Goal: Complete application form

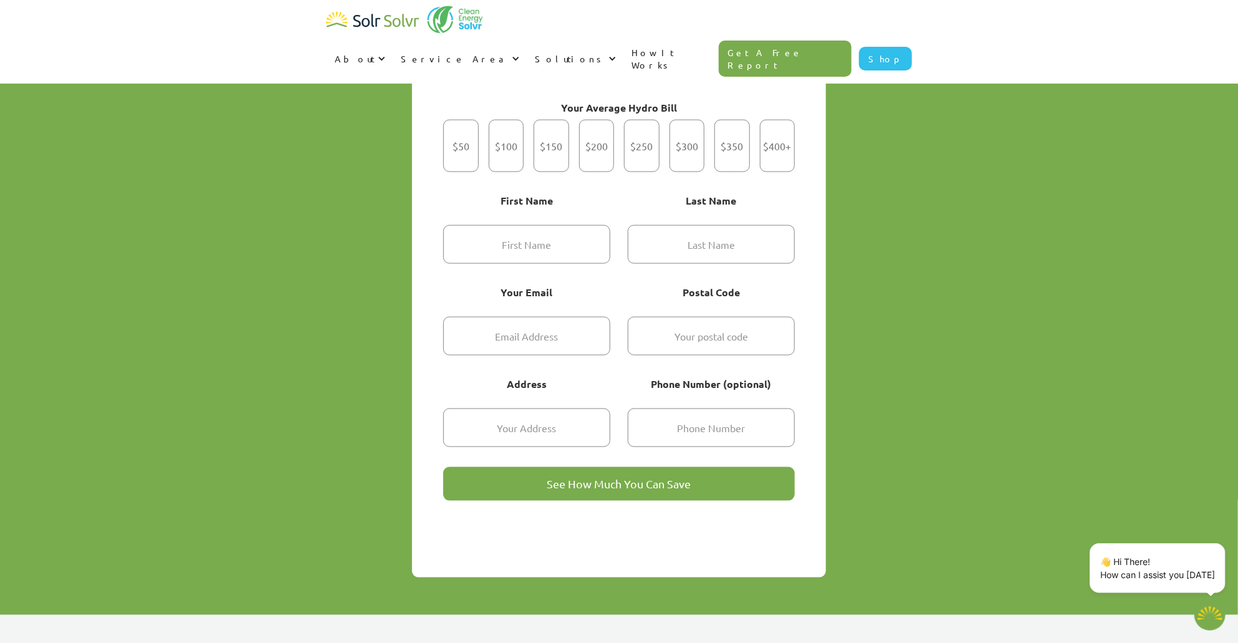
scroll to position [935, 0]
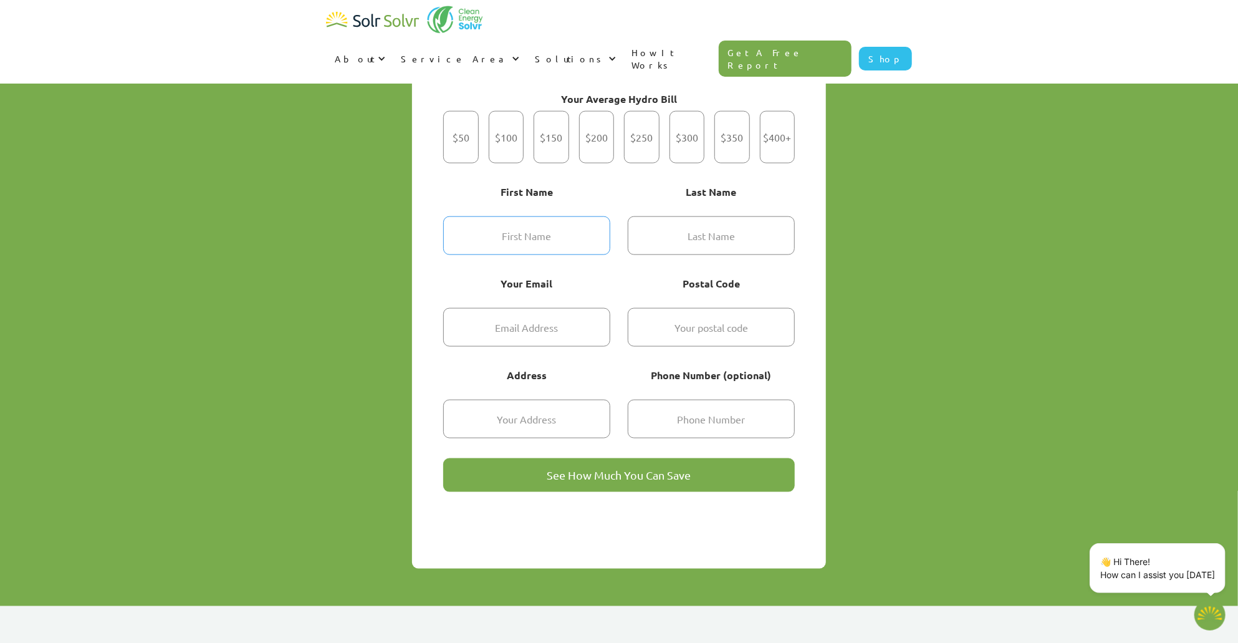
click at [564, 216] on input "Get Started" at bounding box center [526, 235] width 167 height 39
type textarea "x"
type input "Steven"
type input "Looi"
type input "steve@stevenlooi.com"
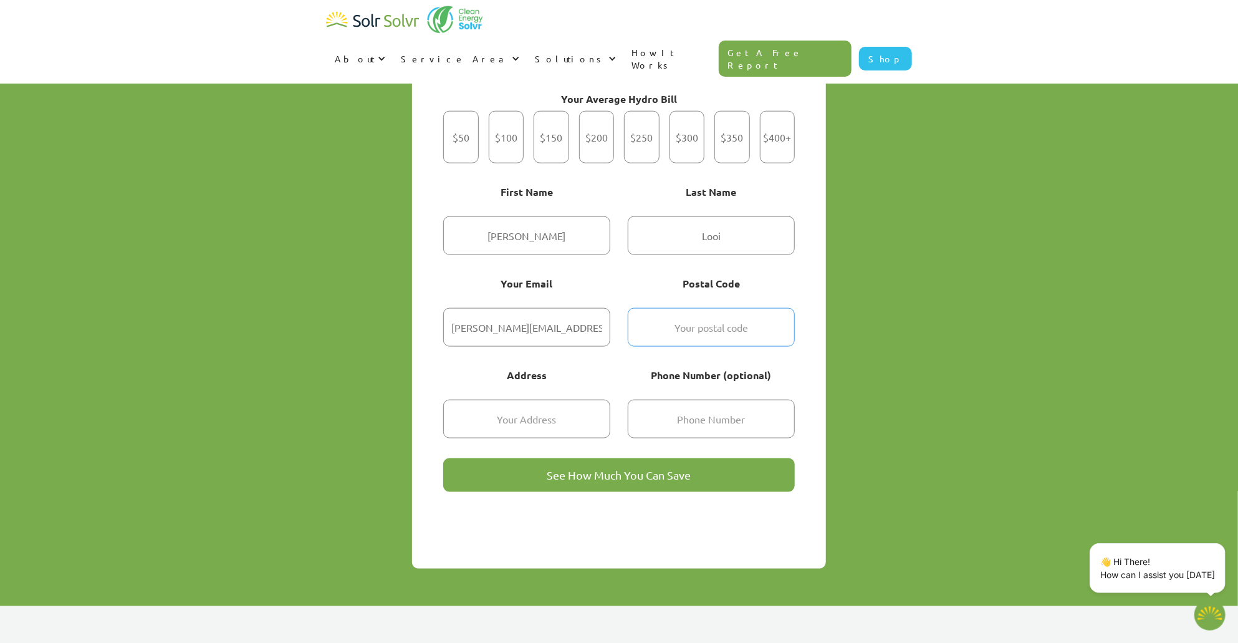
type input "L4C 8R6"
type input "18 Belinda Court"
type input "6476288088"
click at [689, 458] on input "See How Much You Can Save" at bounding box center [619, 475] width 352 height 34
click at [942, 170] on div "Get Started Today Try our quick solar calculator to find out how much you can s…" at bounding box center [619, 266] width 1238 height 680
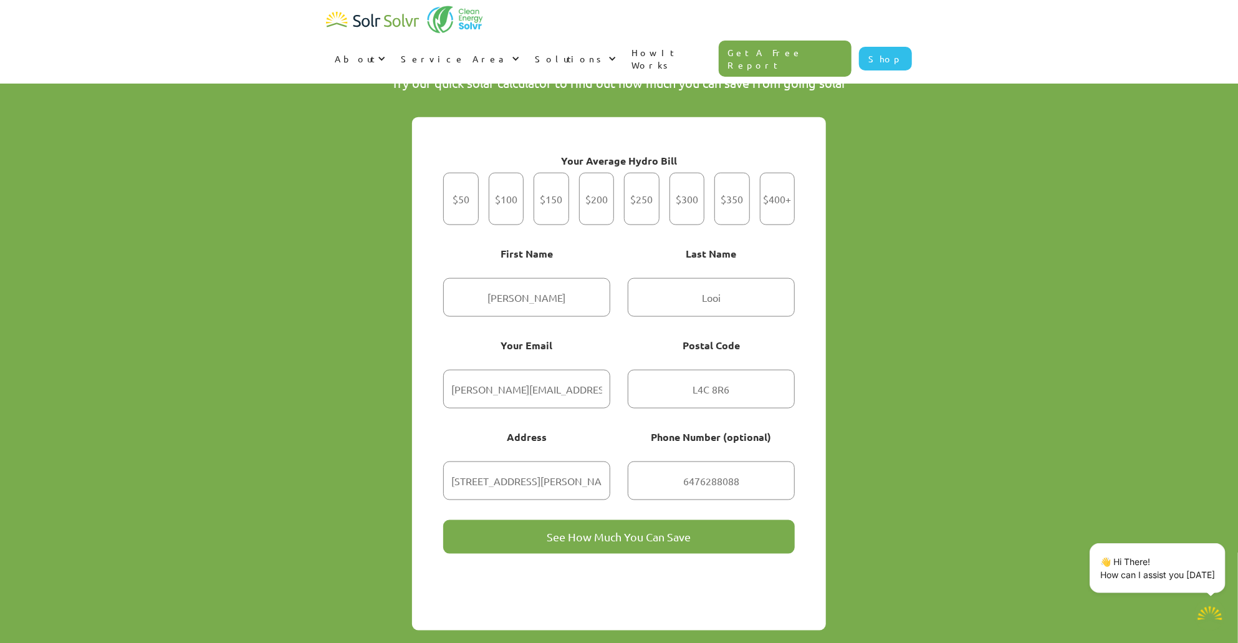
scroll to position [873, 0]
click at [798, 185] on div "Your Average Hydro Bill $50 $100 $150 $200 $250 $300 $350 $400+ First Name Stev…" at bounding box center [619, 374] width 414 height 513
click at [784, 185] on div "Get Started" at bounding box center [778, 199] width 36 height 52
click at [781, 196] on input "$400+" at bounding box center [777, 200] width 8 height 8
radio input "true"
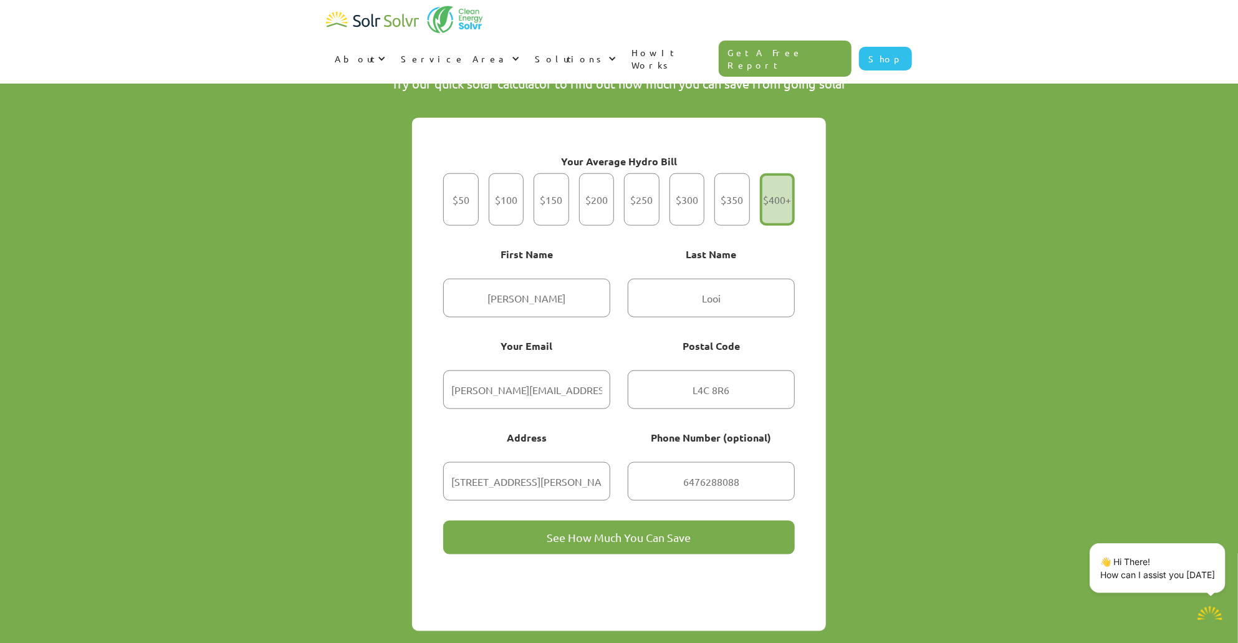
click at [683, 521] on input "See How Much You Can Save" at bounding box center [619, 538] width 352 height 34
type input "Please wait..."
type textarea "x"
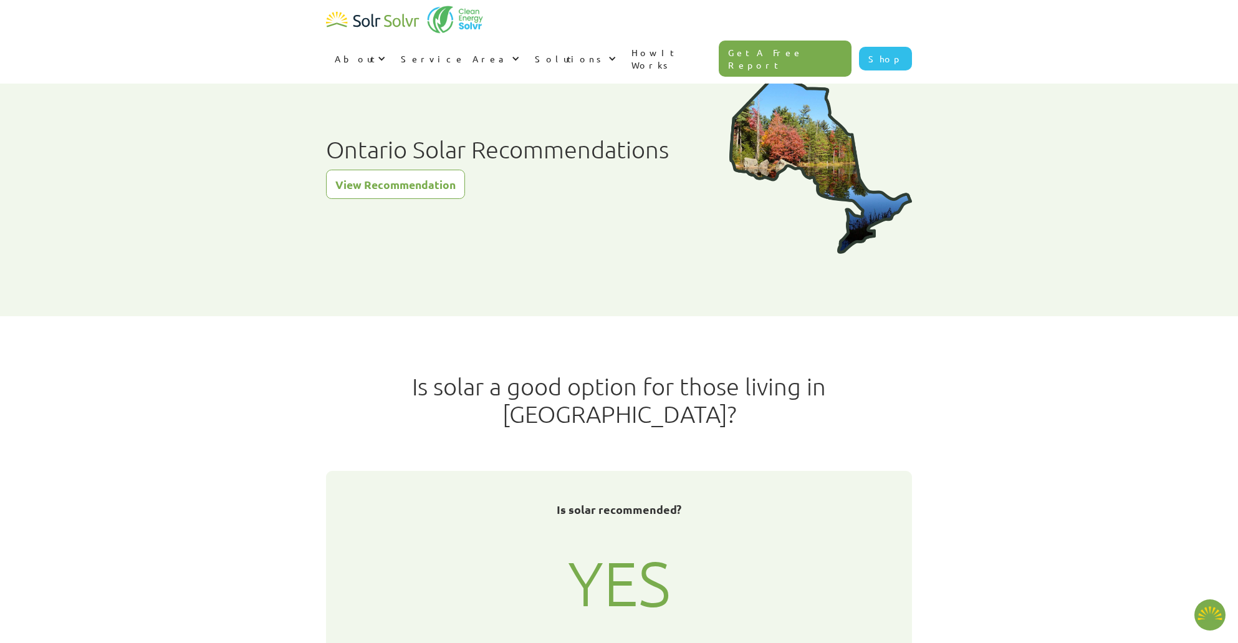
scroll to position [187, 0]
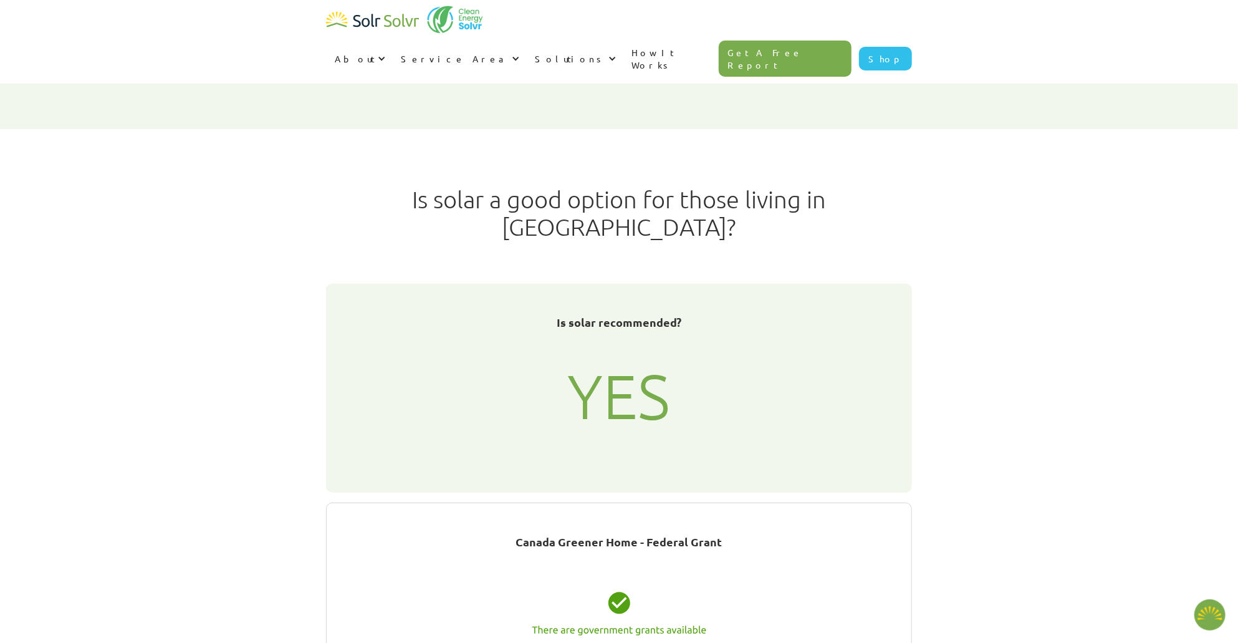
type textarea "x"
radio input "true"
type textarea "x"
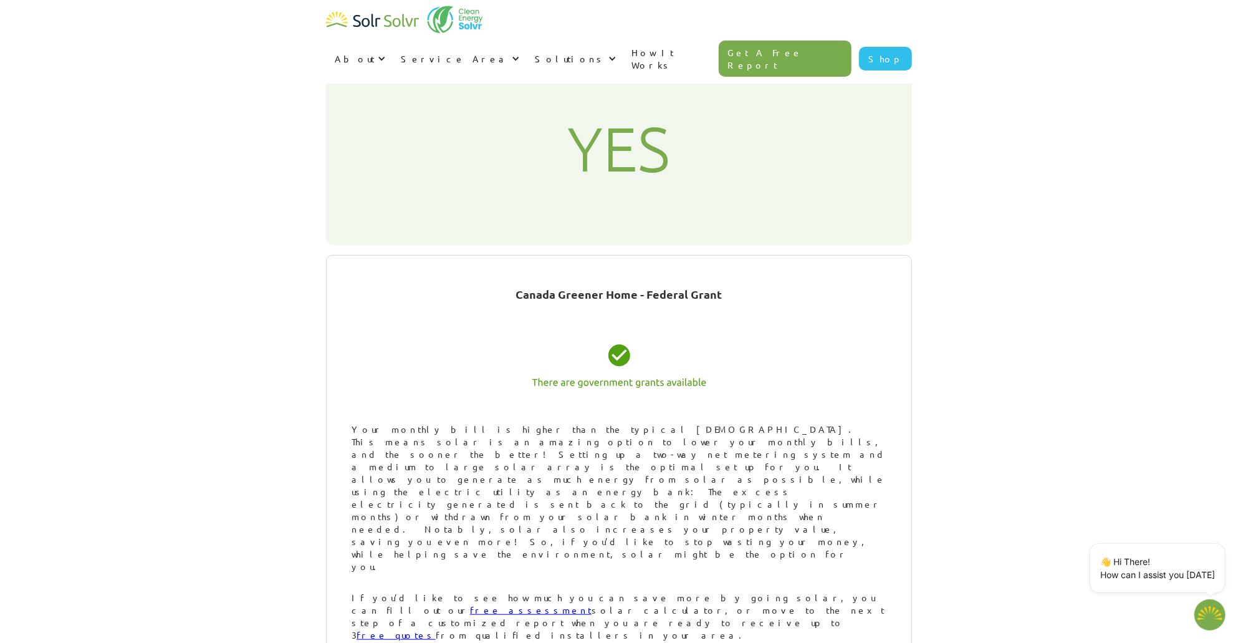
scroll to position [437, 0]
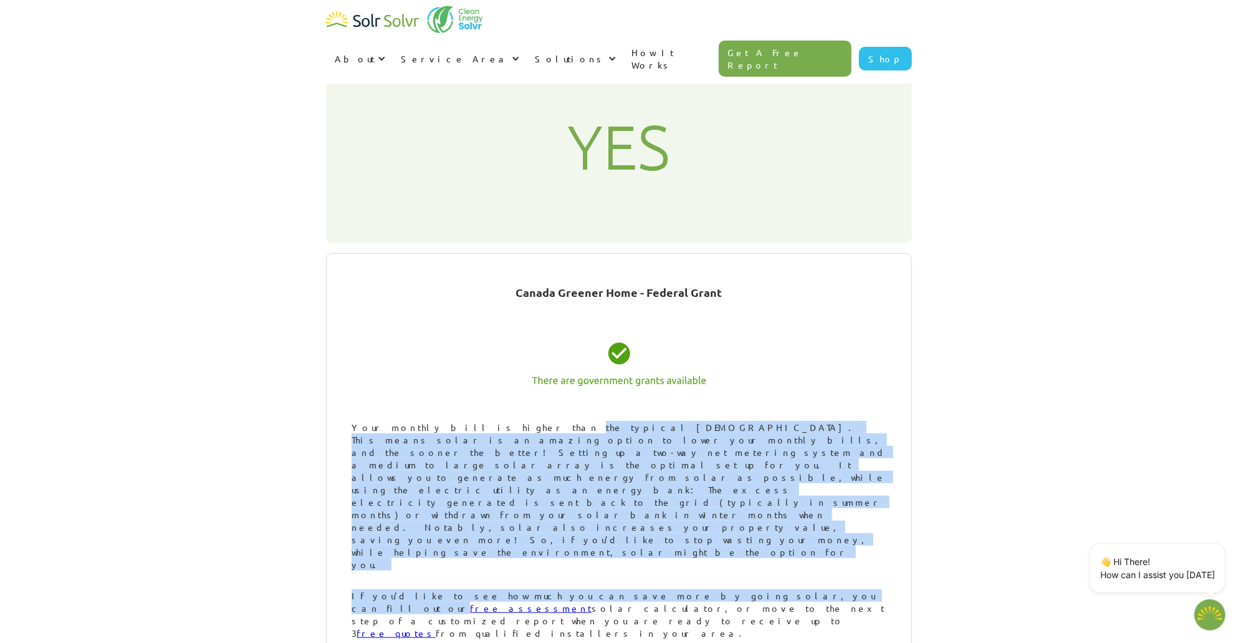
drag, startPoint x: 480, startPoint y: 398, endPoint x: 673, endPoint y: 488, distance: 213.5
click at [673, 488] on div "Canada Greener Home - Federal Grant Congratulations, your monthly bill is lower…" at bounding box center [619, 533] width 586 height 560
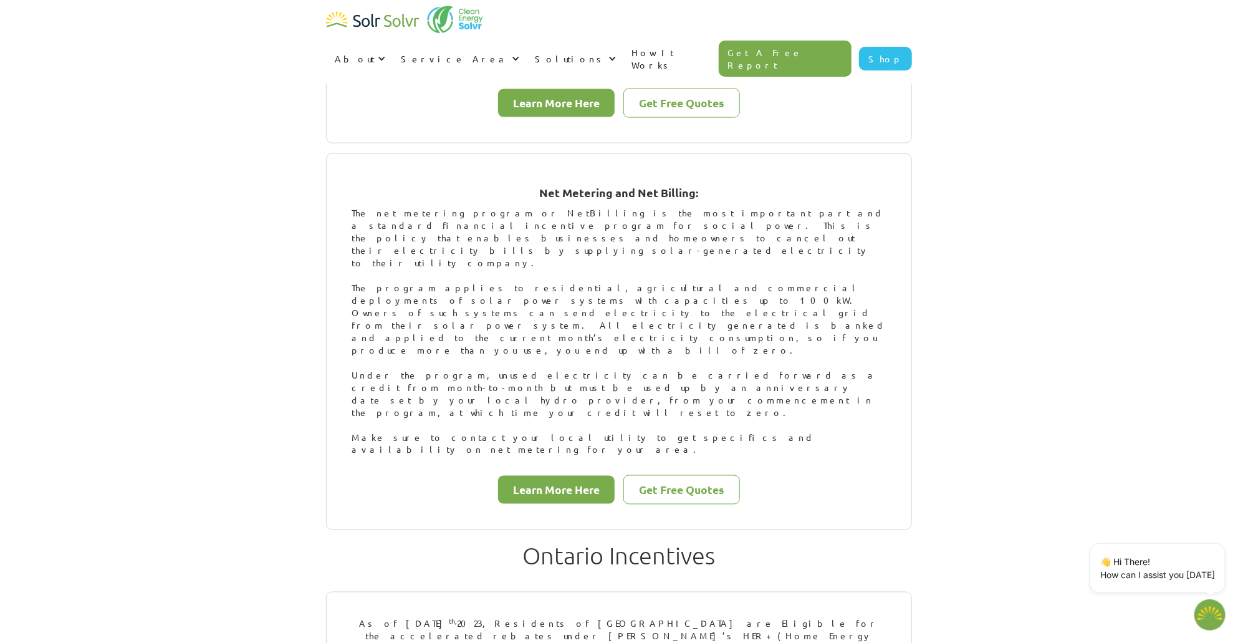
scroll to position [1122, 0]
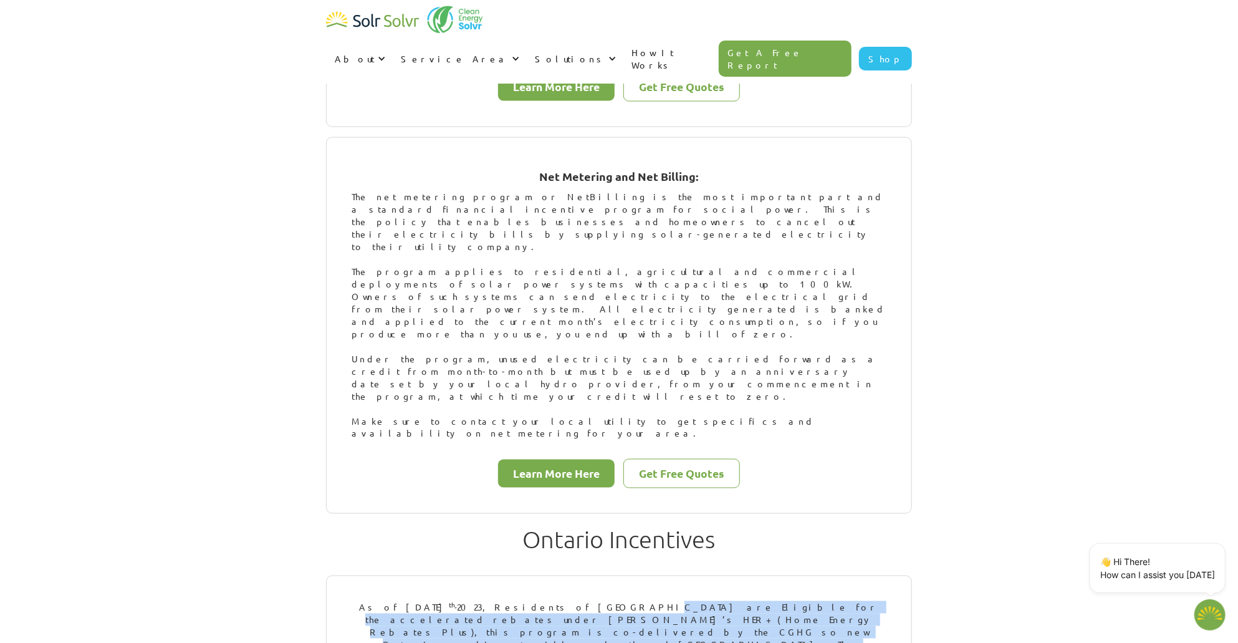
drag, startPoint x: 572, startPoint y: 341, endPoint x: 744, endPoint y: 384, distance: 177.4
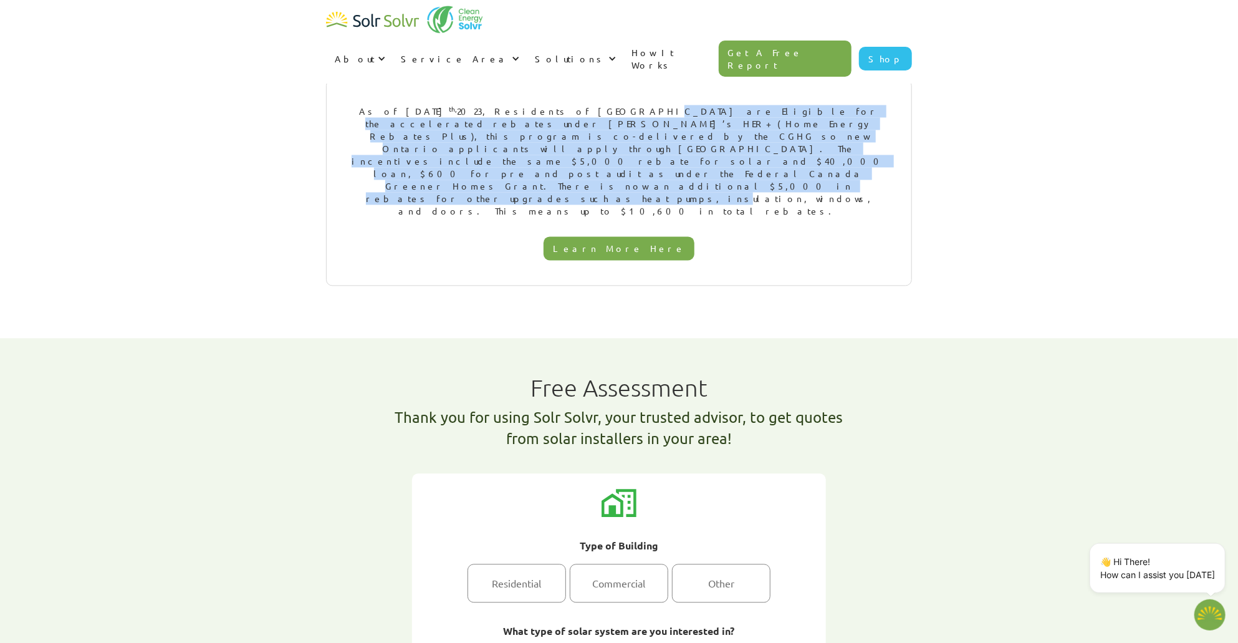
scroll to position [1621, 0]
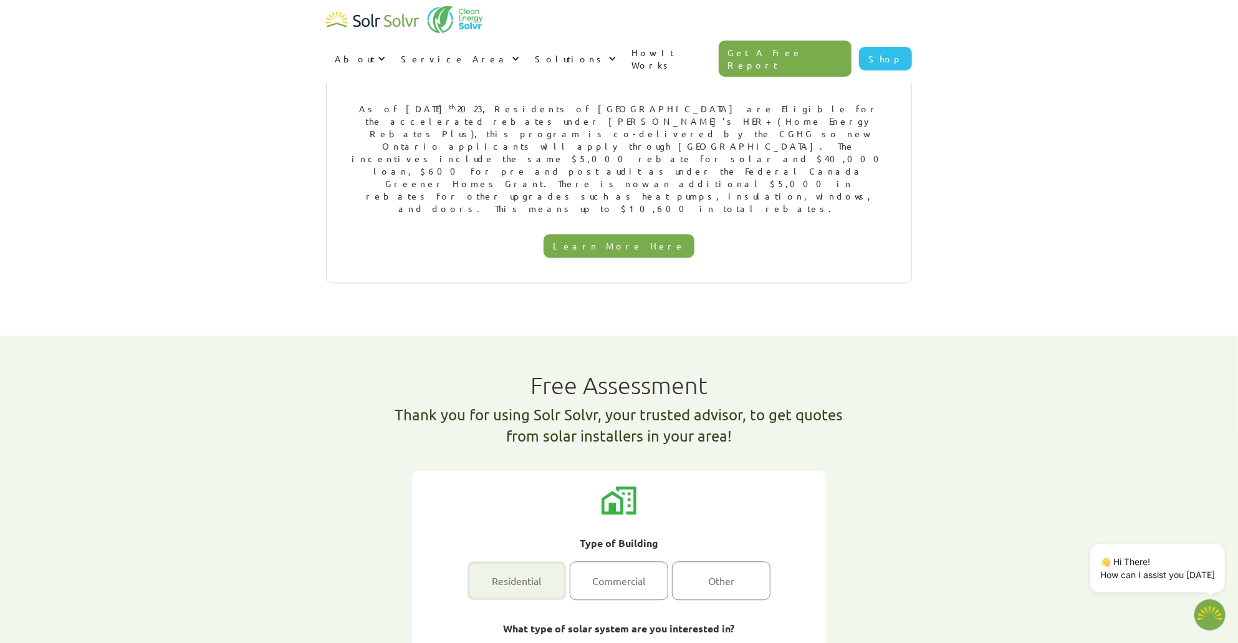
click at [553, 561] on div "1 of 2" at bounding box center [517, 580] width 99 height 39
click at [521, 577] on input "Residential" at bounding box center [517, 581] width 8 height 8
radio input "true"
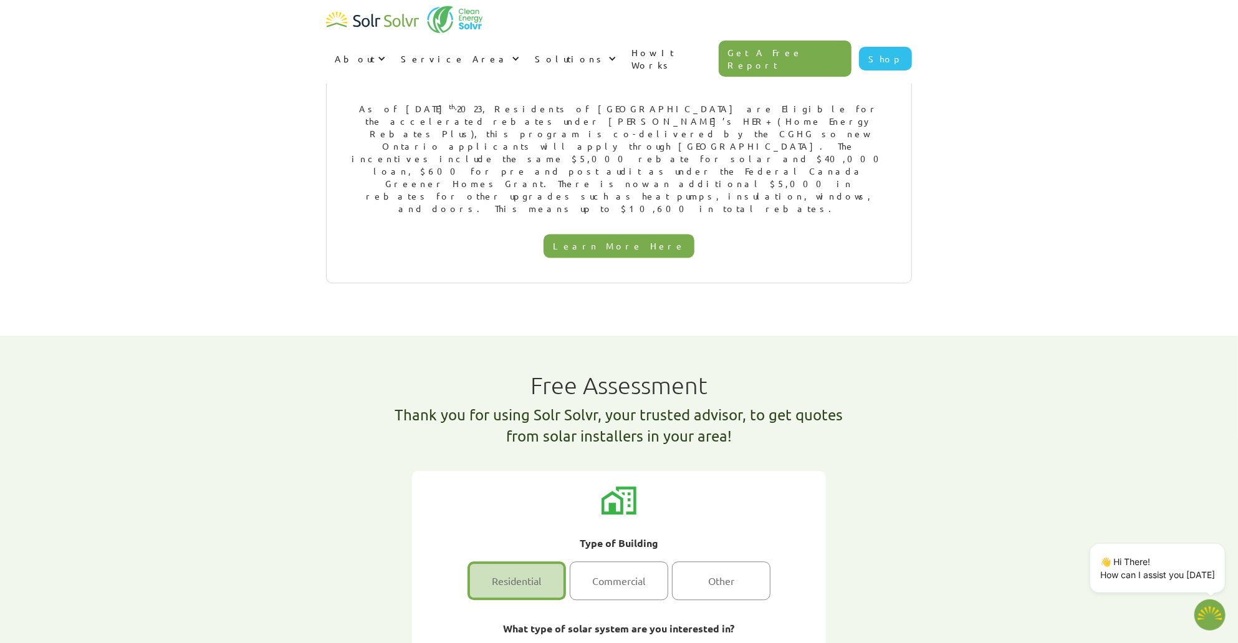
radio input "true"
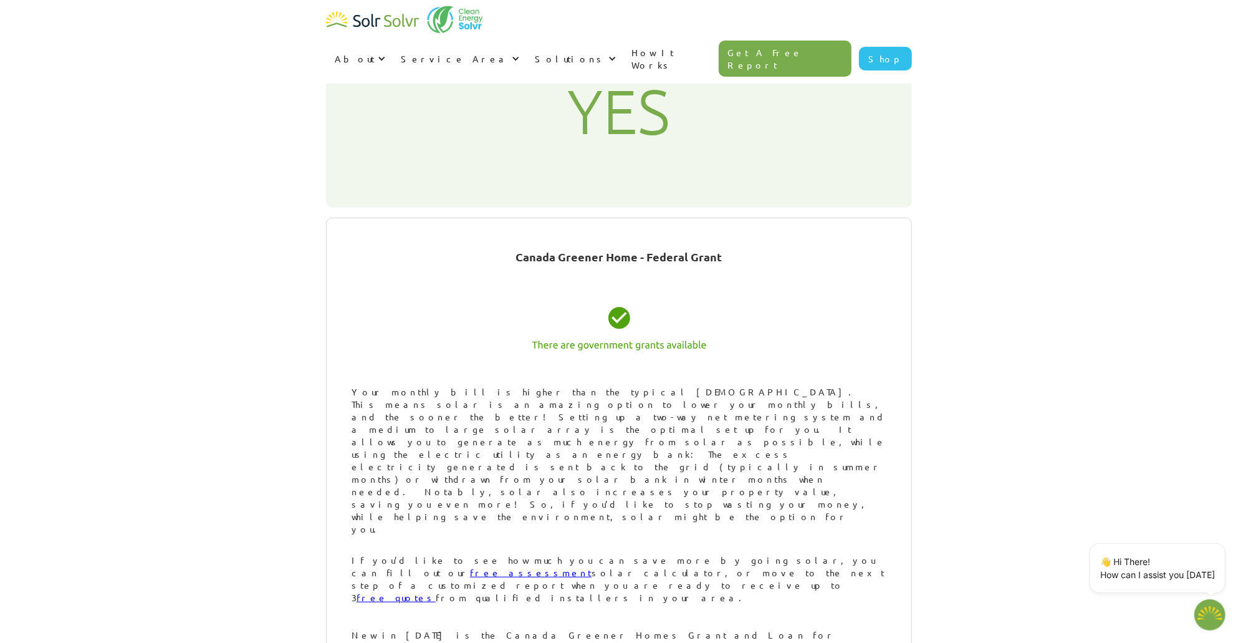
scroll to position [460, 0]
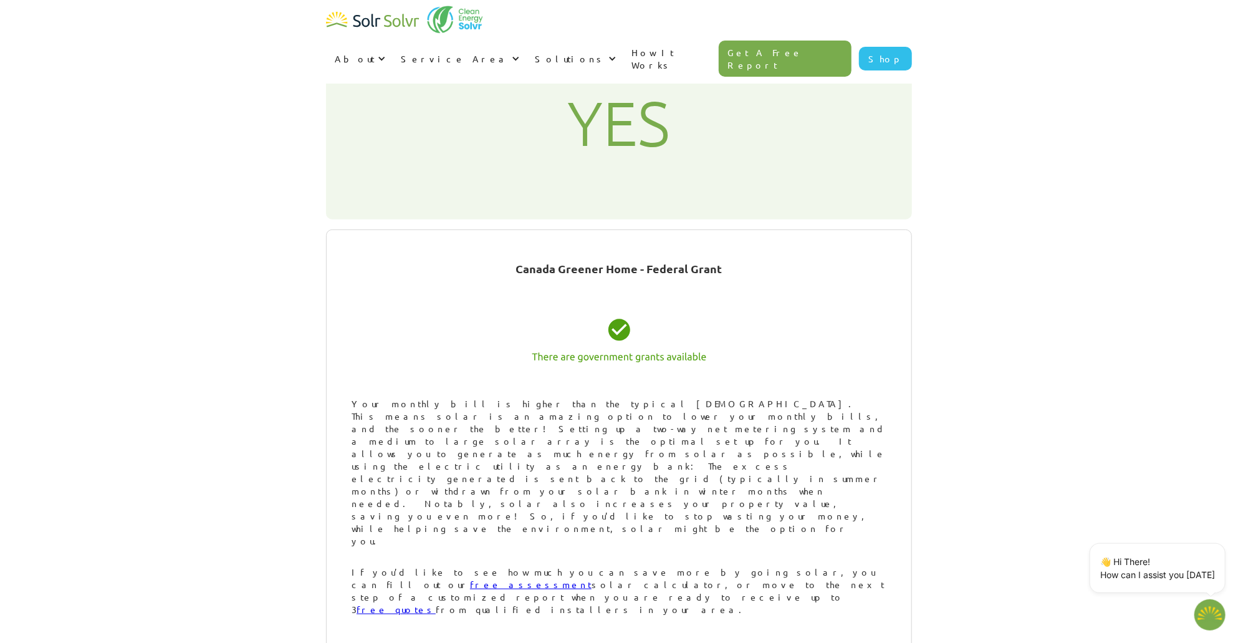
click at [895, 47] on link "Shop" at bounding box center [885, 59] width 53 height 24
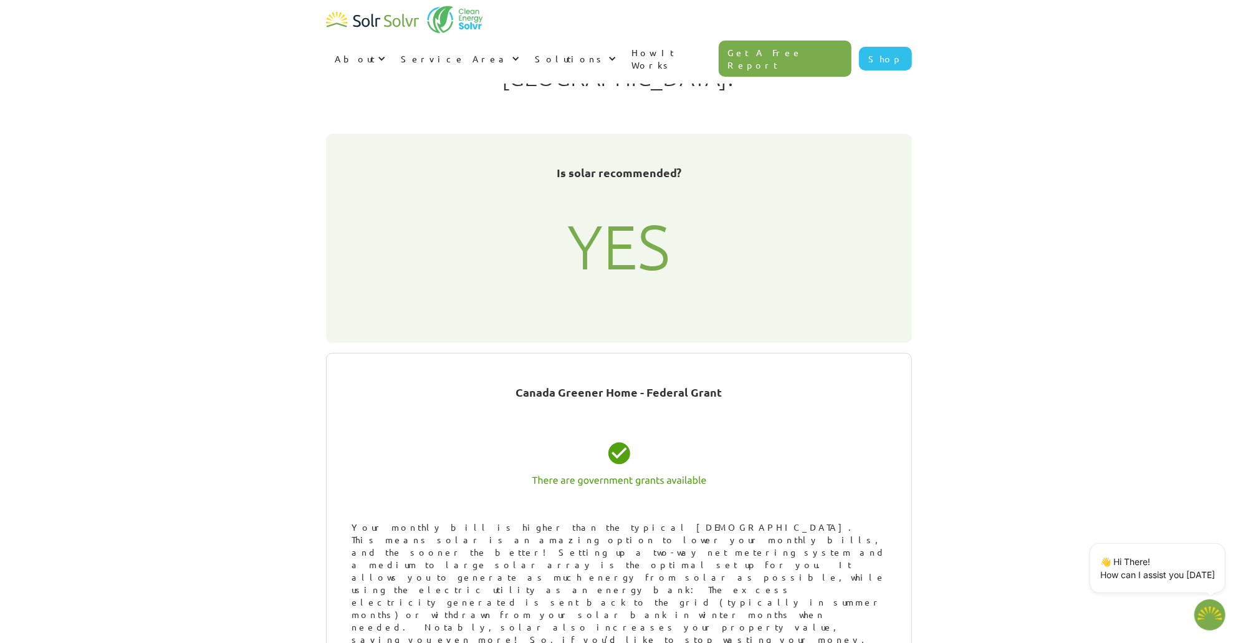
scroll to position [273, 0]
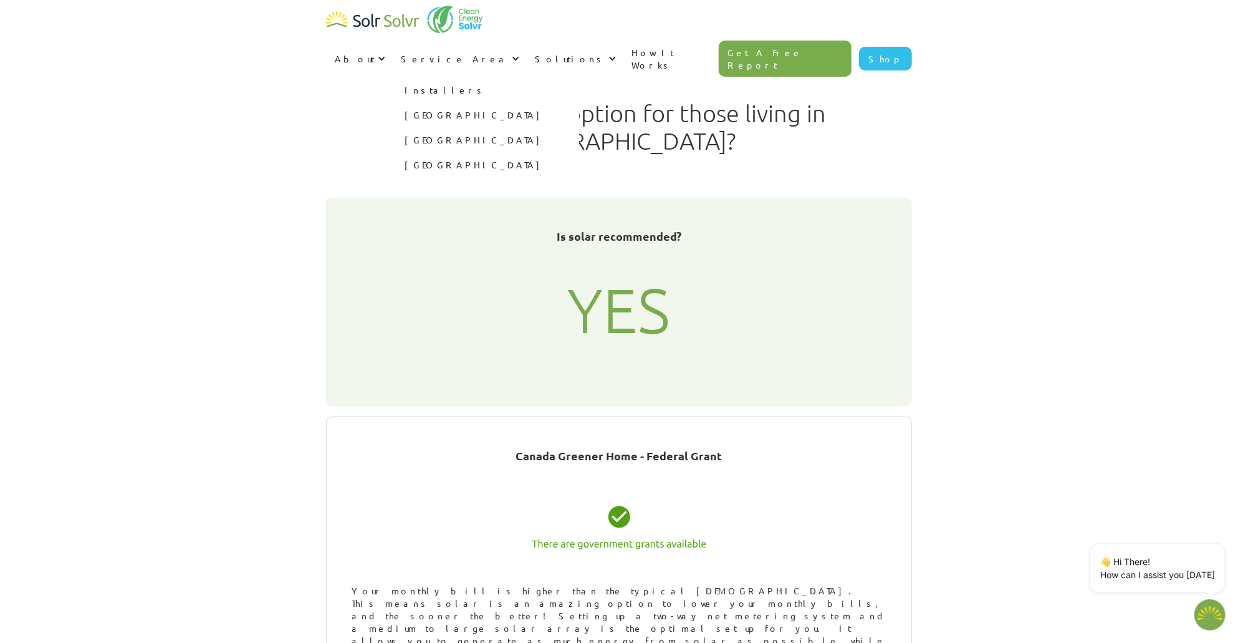
click at [579, 102] on link "[GEOGRAPHIC_DATA]" at bounding box center [485, 114] width 187 height 25
type textarea "x"
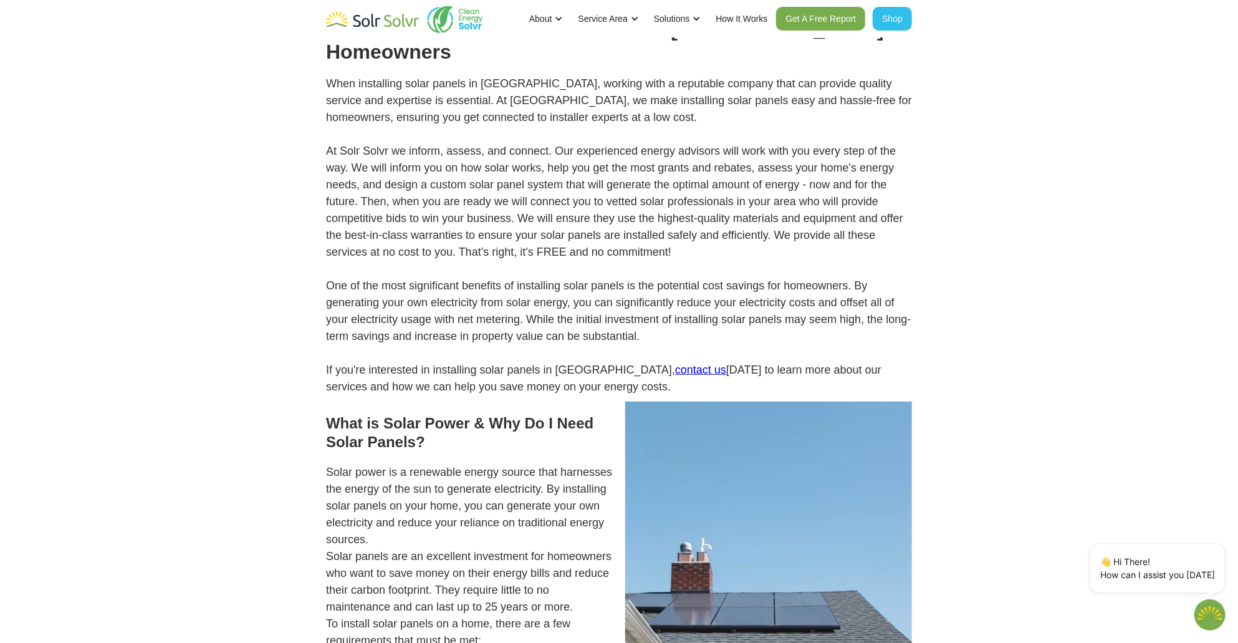
scroll to position [249, 0]
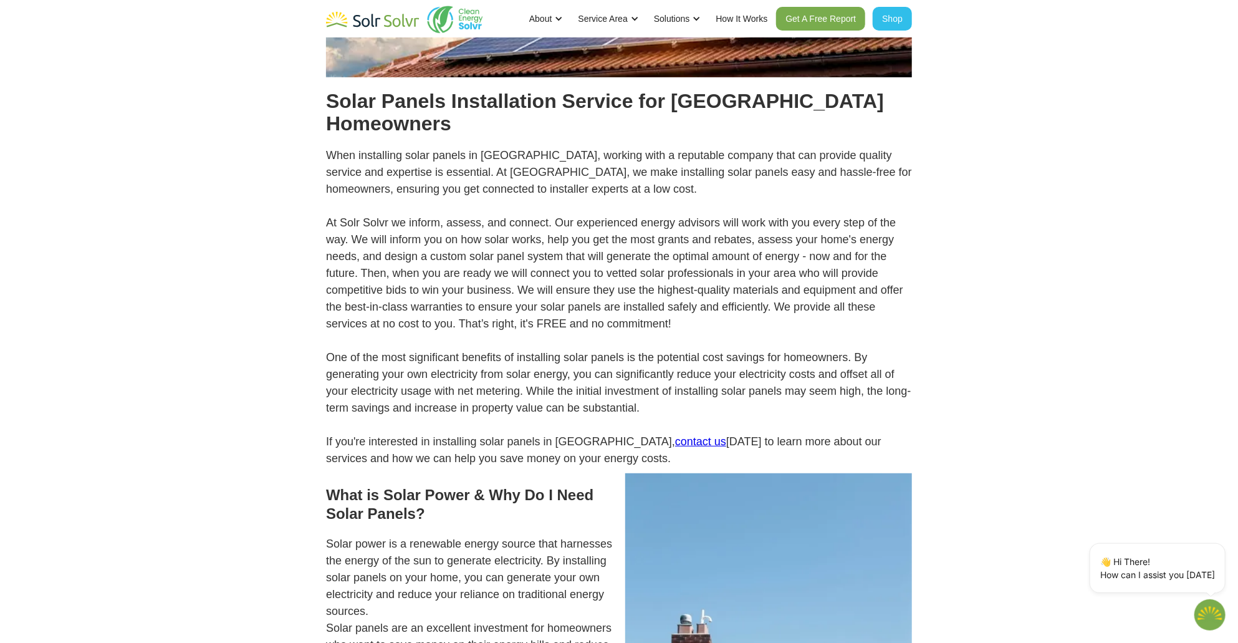
drag, startPoint x: 580, startPoint y: 201, endPoint x: 902, endPoint y: 380, distance: 368.2
click at [902, 380] on p "When installing solar panels in Ontario, working with a reputable company that …" at bounding box center [619, 307] width 586 height 320
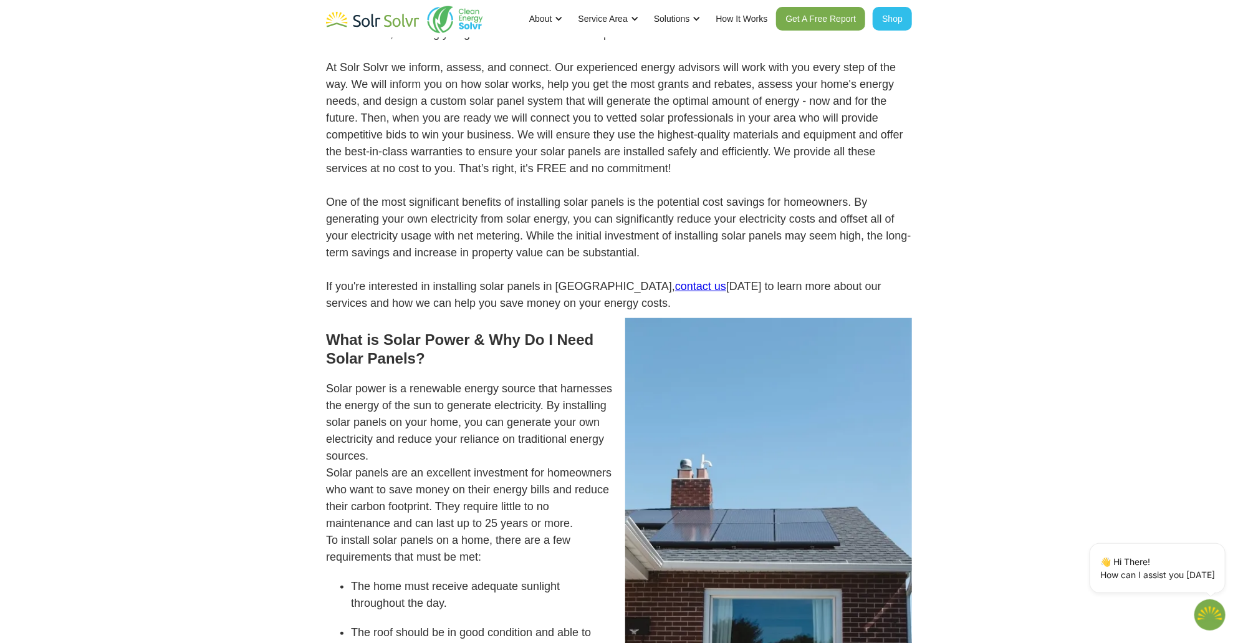
scroll to position [437, 0]
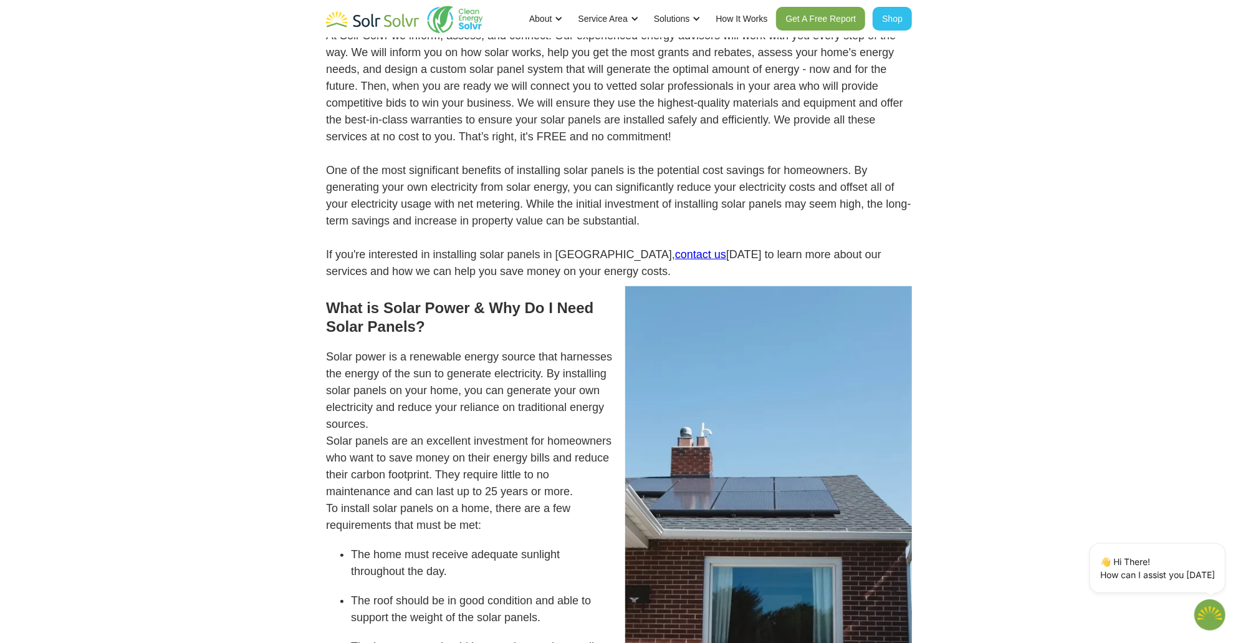
type textarea "x"
